Goal: Navigation & Orientation: Find specific page/section

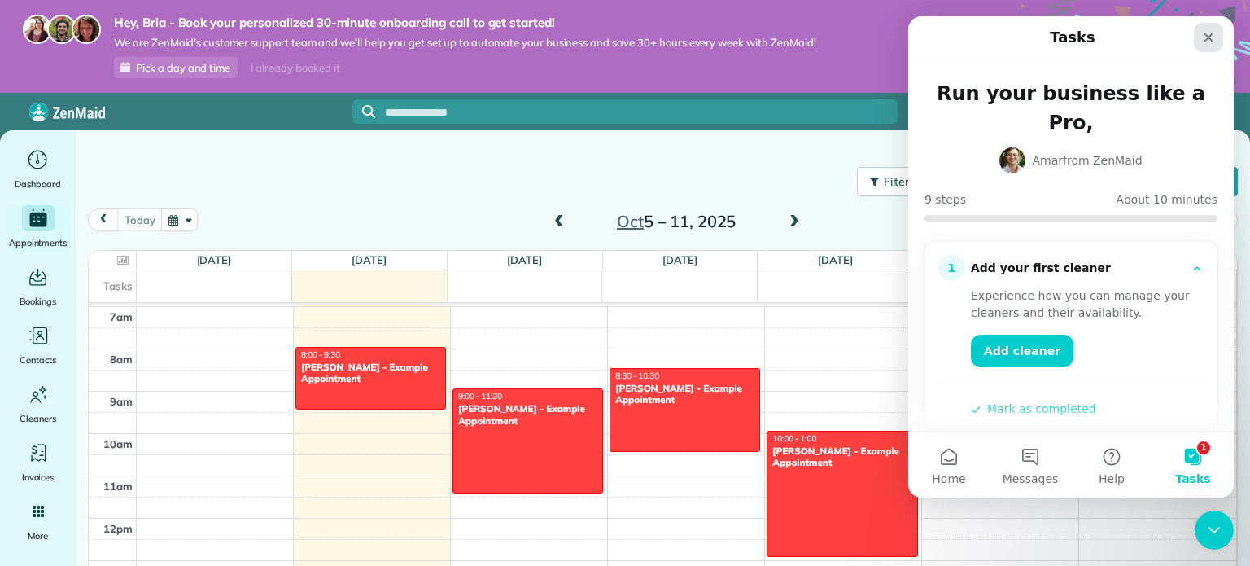
click at [1206, 40] on icon "Close" at bounding box center [1209, 37] width 9 height 9
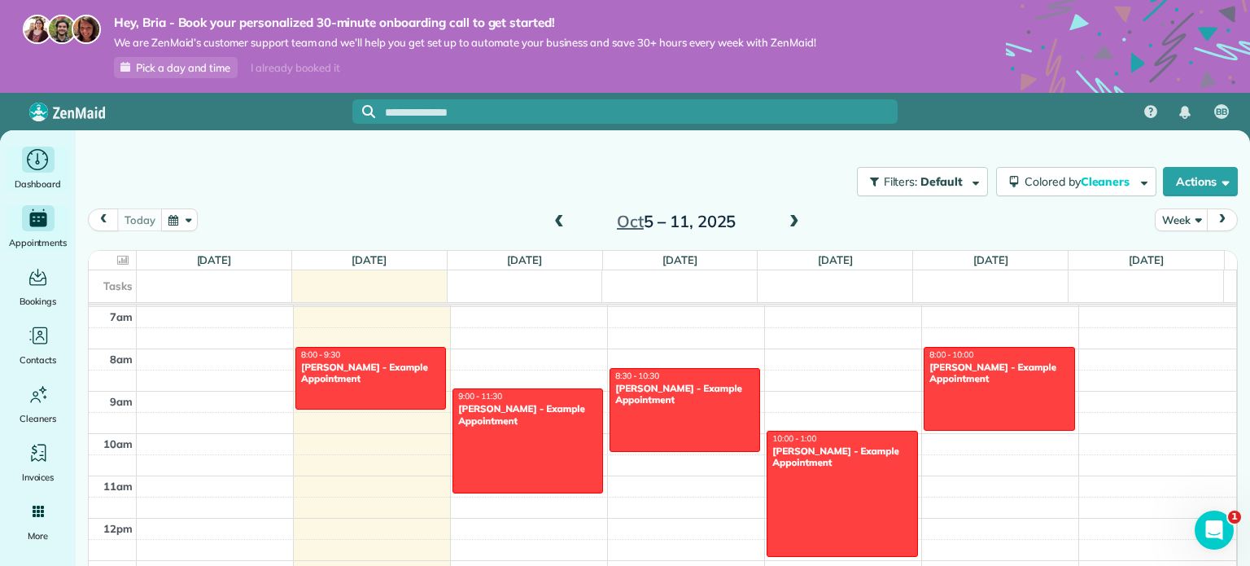
click at [36, 151] on icon "Main" at bounding box center [37, 160] width 25 height 24
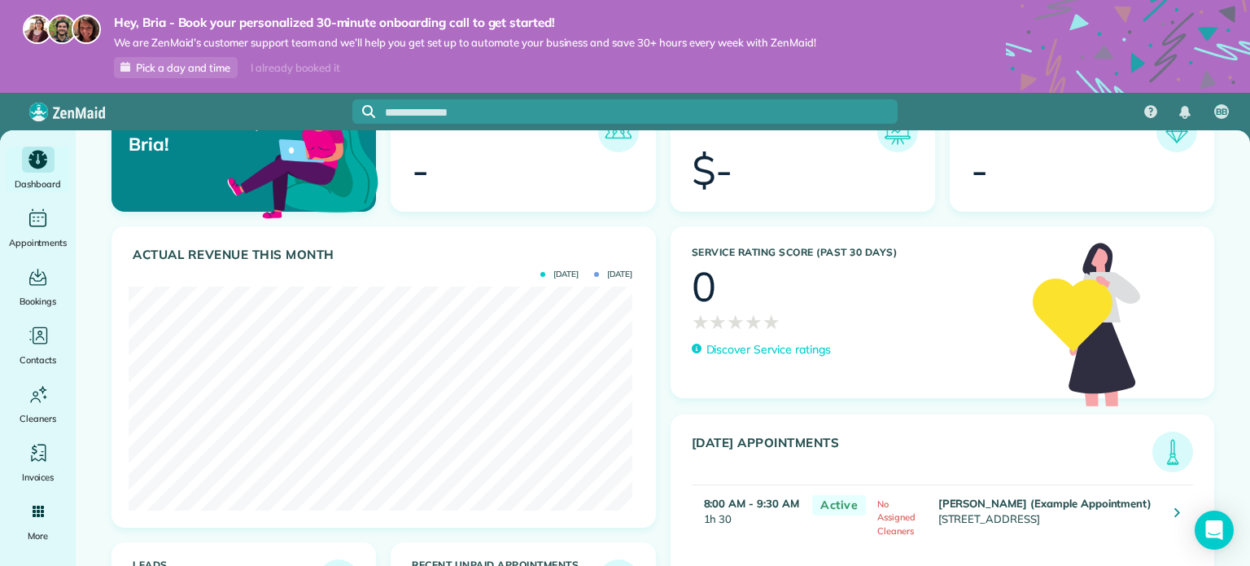
scroll to position [65, 0]
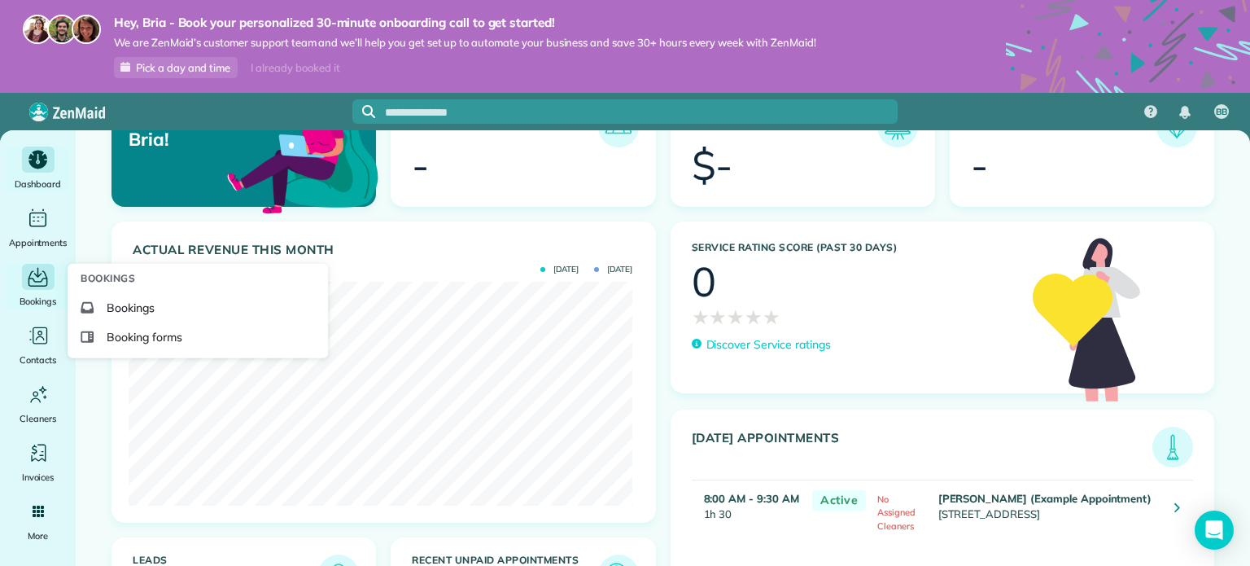
click at [42, 282] on icon "Main" at bounding box center [37, 277] width 25 height 24
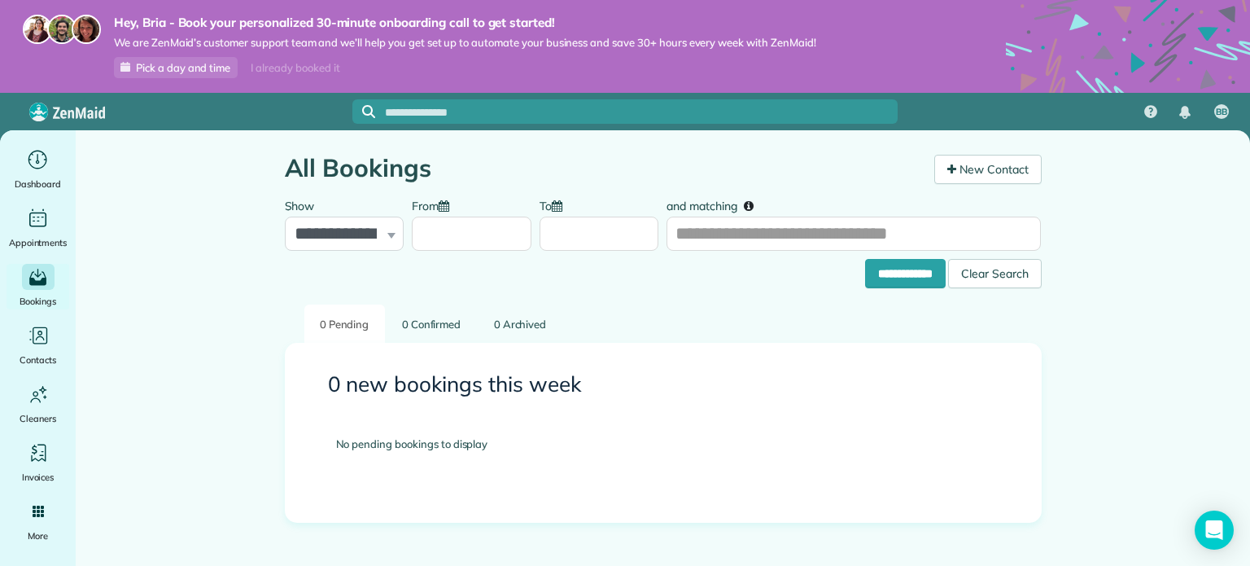
click at [224, 70] on span "Pick a day and time" at bounding box center [183, 67] width 94 height 13
